Goal: Navigation & Orientation: Find specific page/section

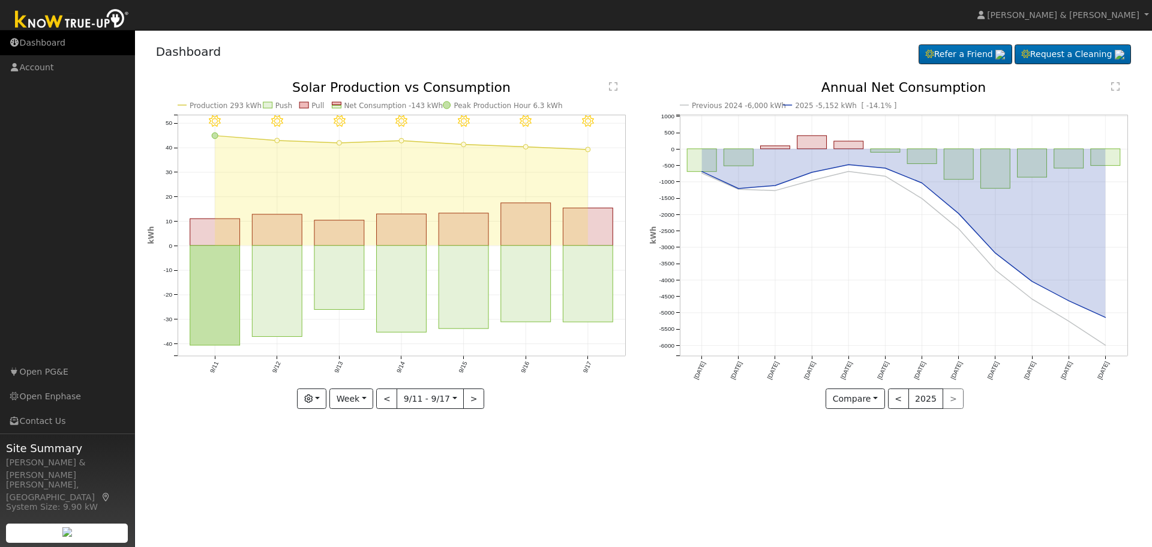
drag, startPoint x: 0, startPoint y: 0, endPoint x: 40, endPoint y: 45, distance: 59.9
click at [40, 45] on link "Dashboard" at bounding box center [67, 43] width 135 height 25
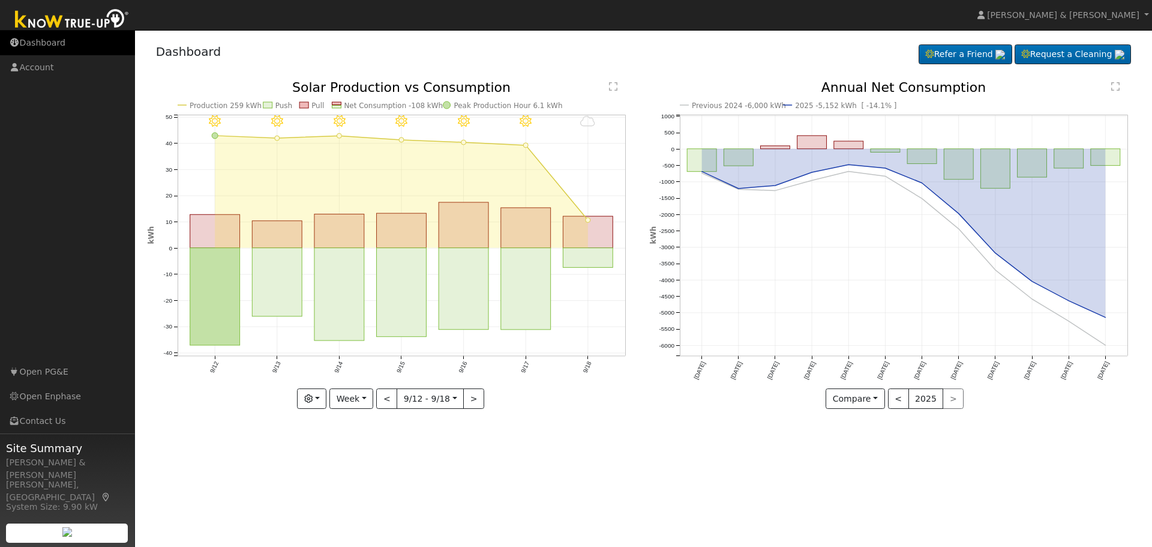
click at [47, 37] on link "Dashboard" at bounding box center [67, 43] width 135 height 25
click at [62, 38] on link "Dashboard" at bounding box center [67, 43] width 135 height 25
